Goal: Task Accomplishment & Management: Use online tool/utility

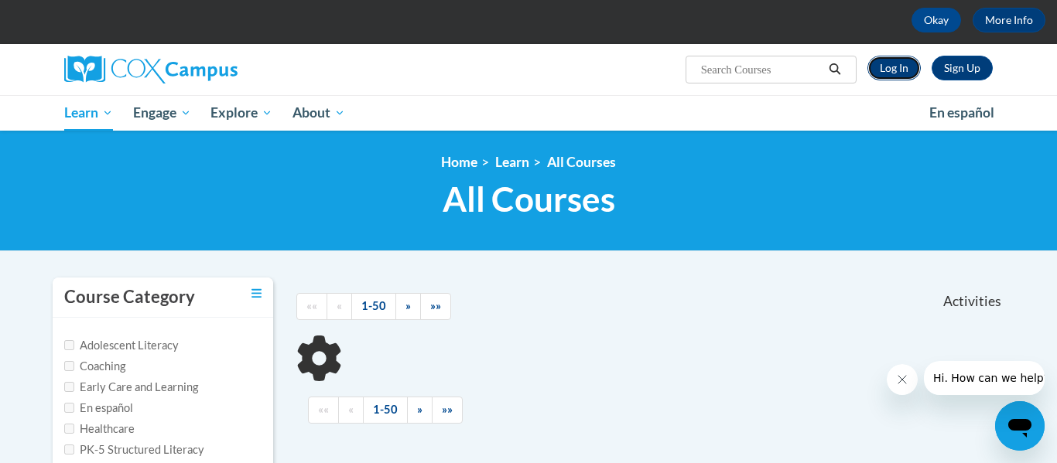
click at [883, 73] on link "Log In" at bounding box center [893, 68] width 53 height 25
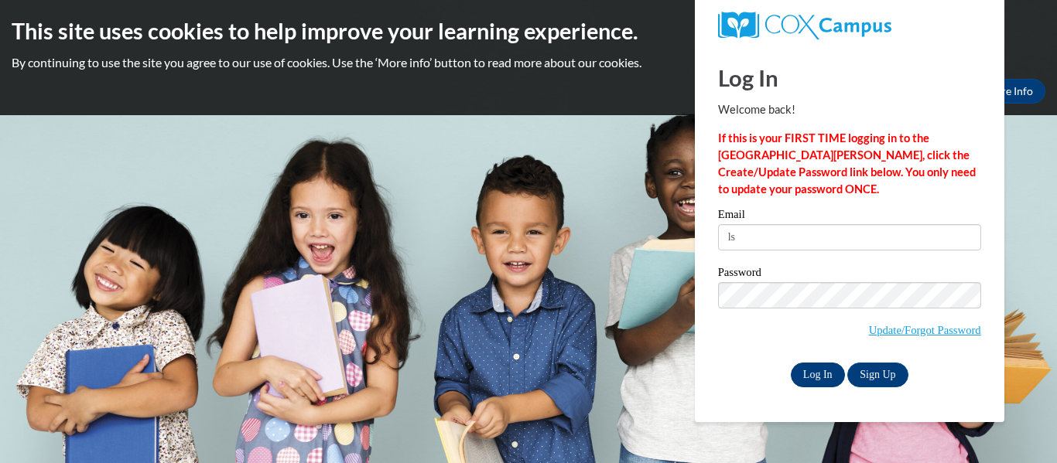
type input "lshelton9035@scc.stanly.edu"
click at [821, 374] on input "Log In" at bounding box center [818, 375] width 54 height 25
click at [824, 377] on input "Log In" at bounding box center [818, 375] width 54 height 25
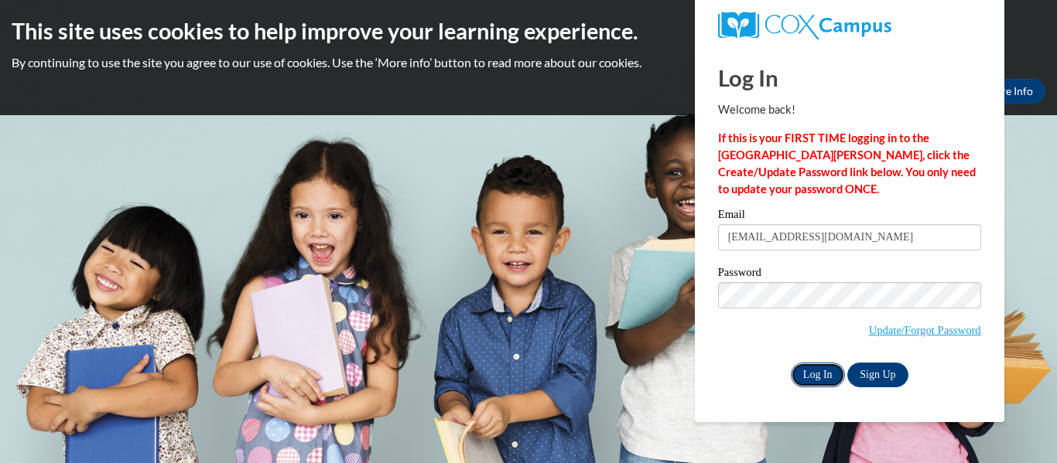
click at [824, 377] on input "Log In" at bounding box center [818, 375] width 54 height 25
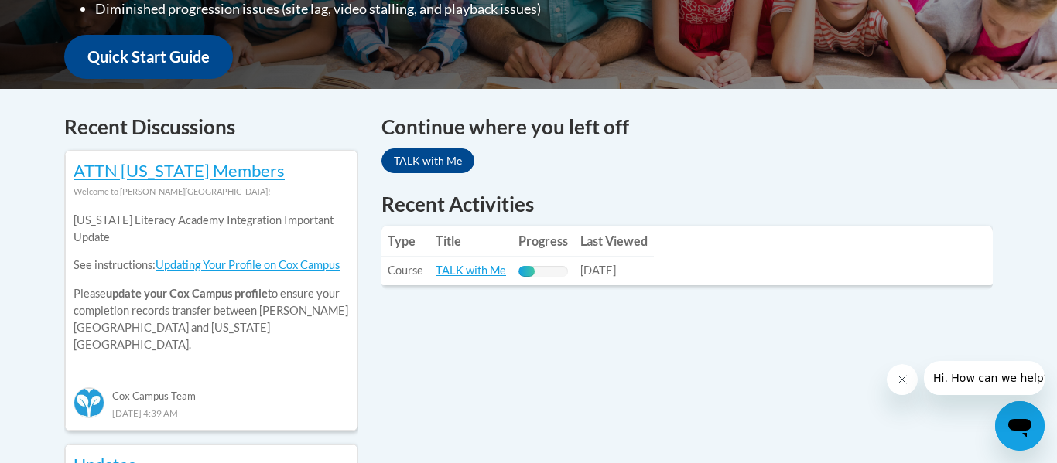
scroll to position [570, 0]
click at [426, 164] on link "TALK with Me" at bounding box center [427, 160] width 93 height 25
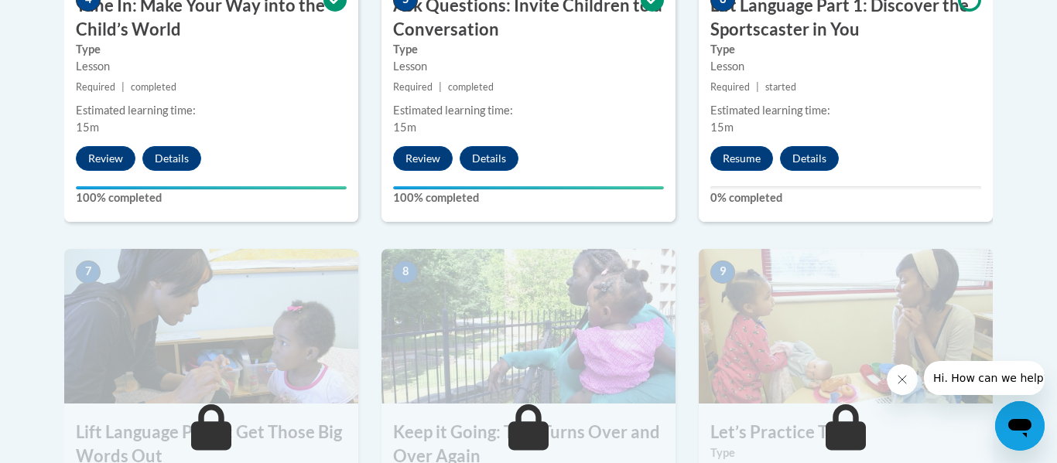
scroll to position [797, 0]
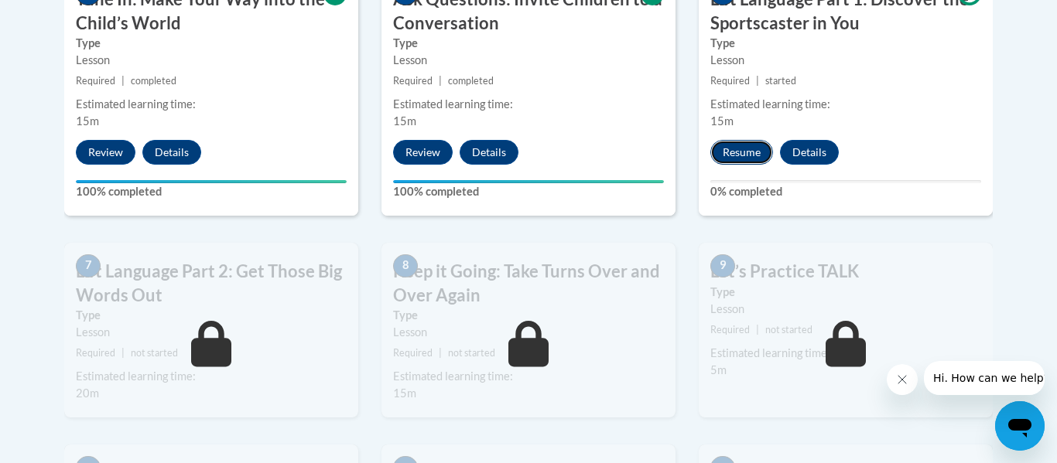
click at [751, 154] on button "Resume" at bounding box center [741, 152] width 63 height 25
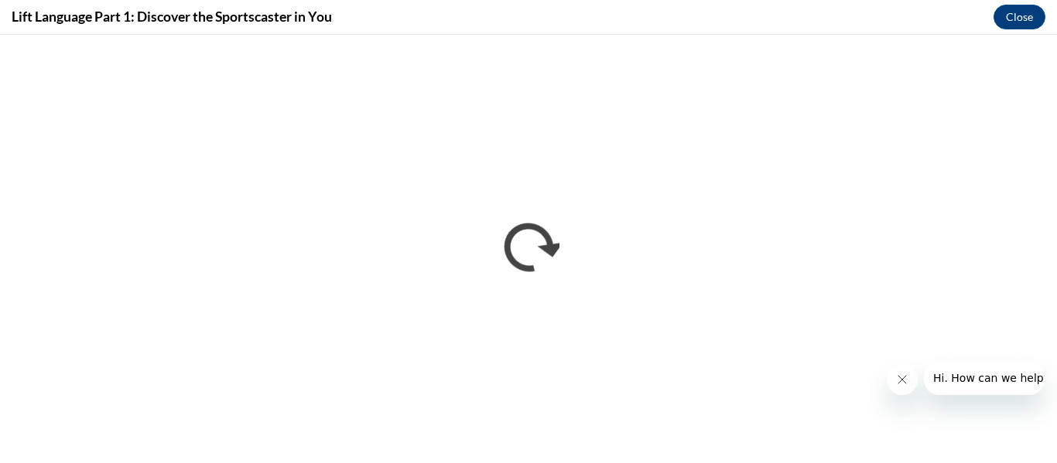
scroll to position [0, 0]
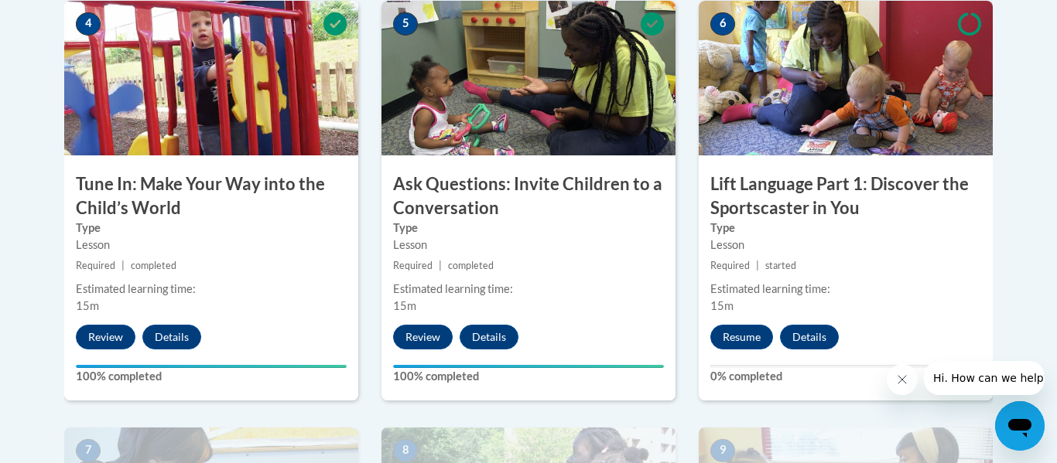
scroll to position [924, 0]
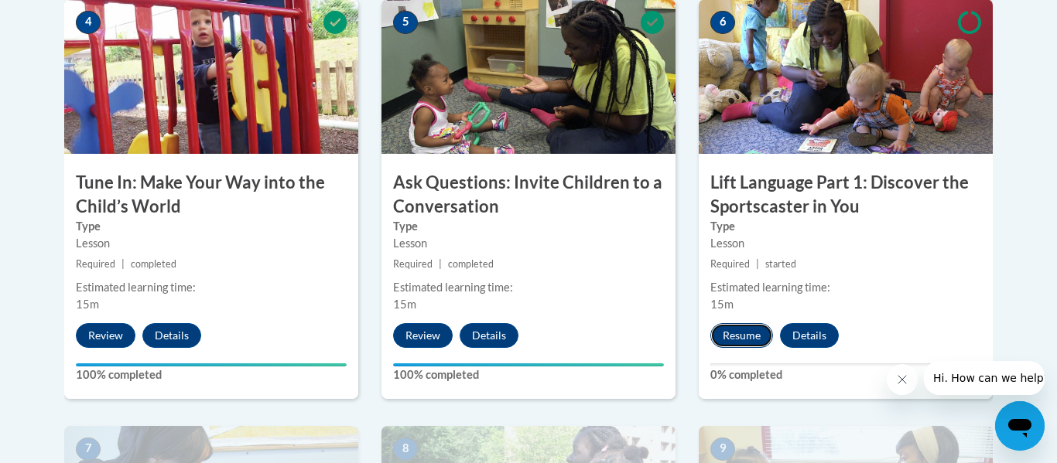
click at [739, 336] on button "Resume" at bounding box center [741, 335] width 63 height 25
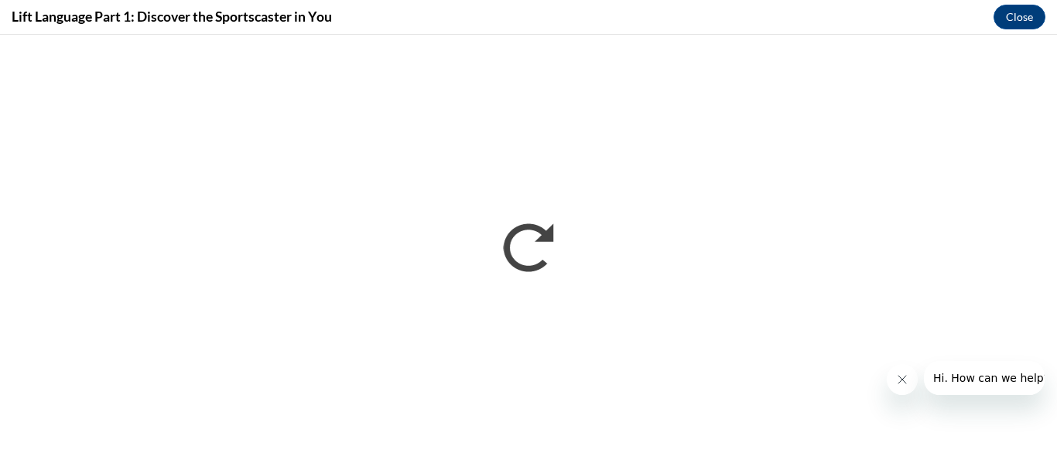
scroll to position [0, 0]
